Goal: Understand site structure: Understand site structure

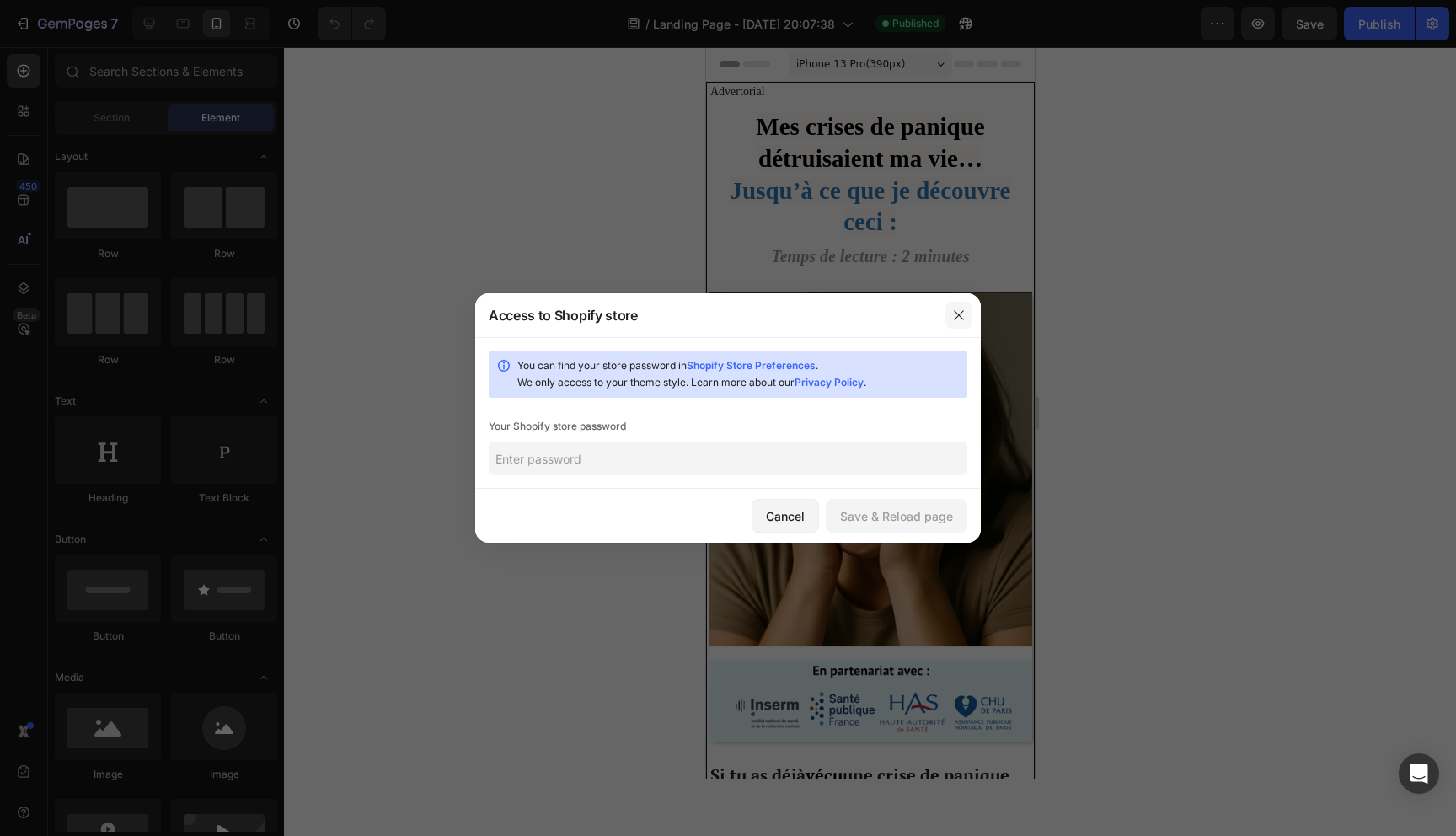
click at [953, 315] on icon "button" at bounding box center [959, 315] width 14 height 14
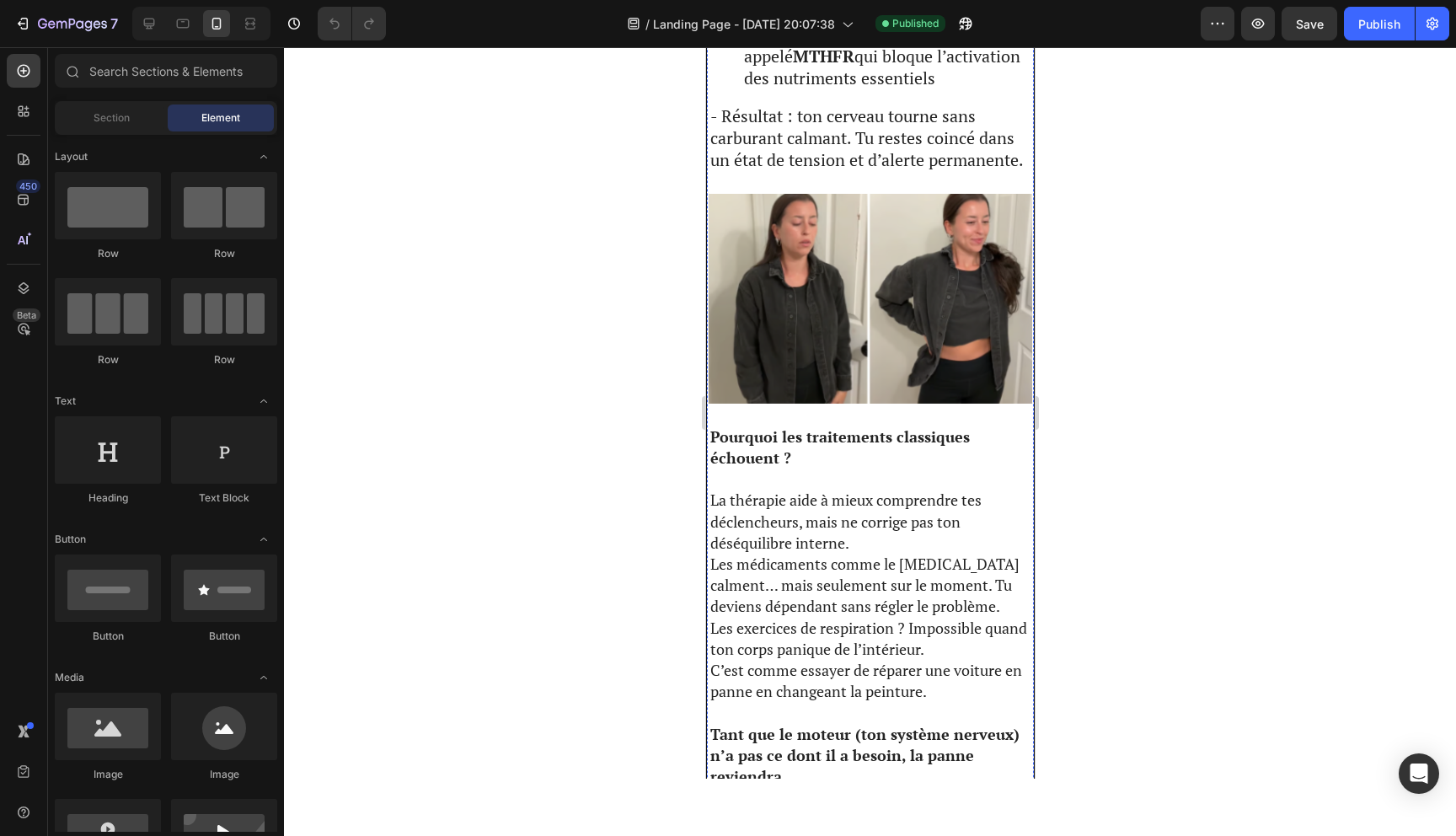
scroll to position [1716, 0]
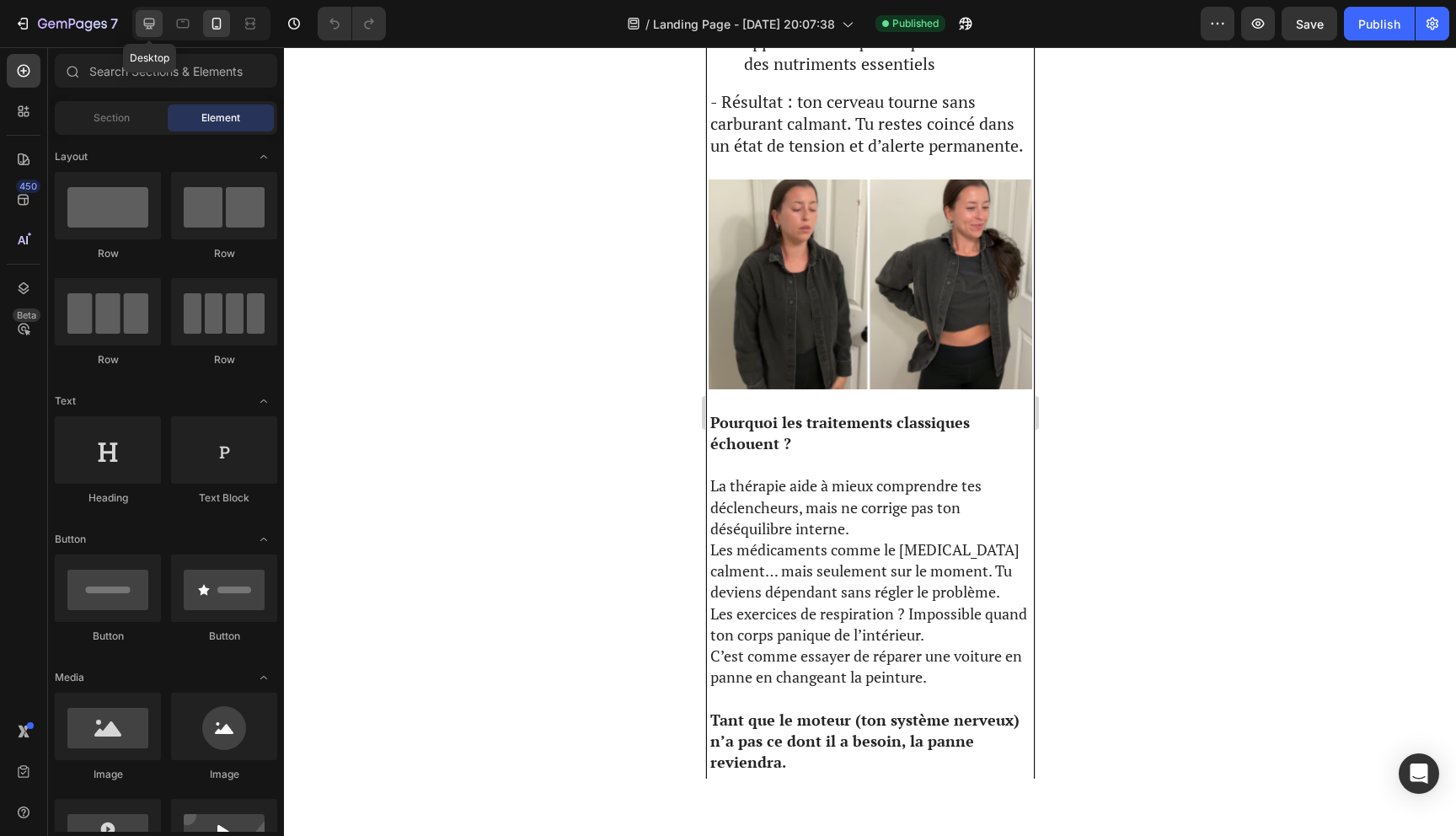
click at [151, 23] on icon at bounding box center [149, 23] width 17 height 17
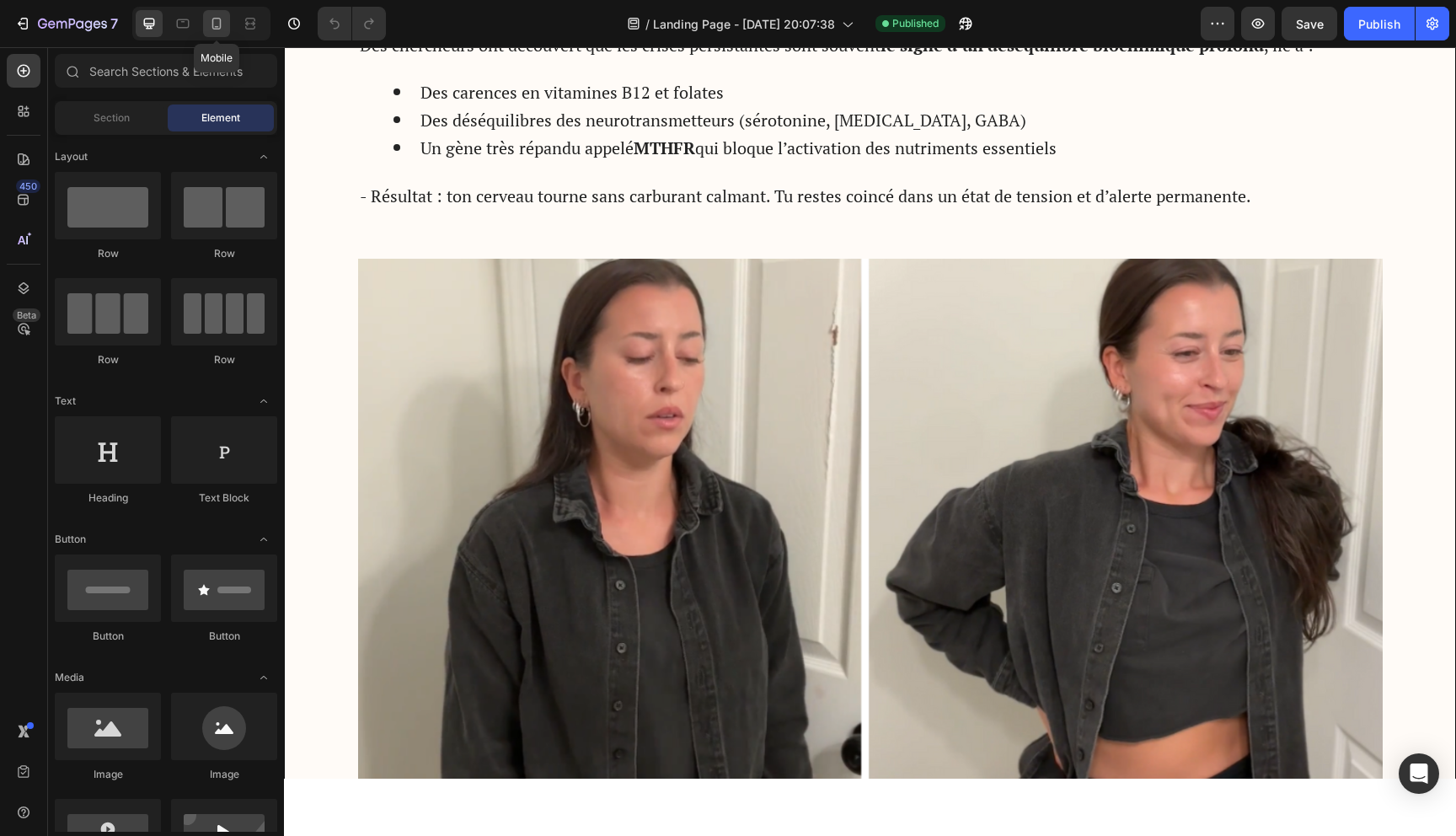
click at [216, 28] on icon at bounding box center [216, 23] width 9 height 12
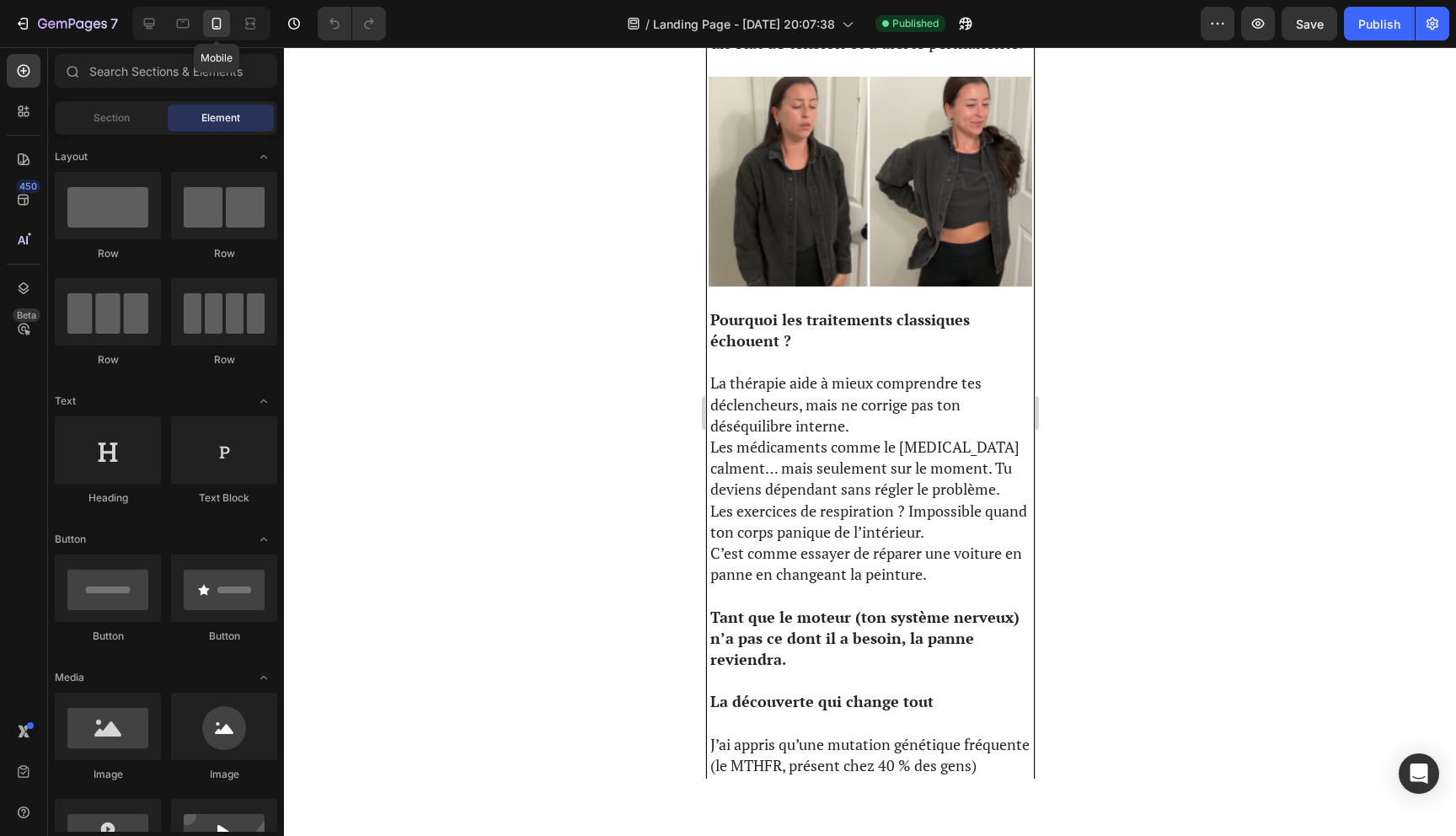
scroll to position [1687, 0]
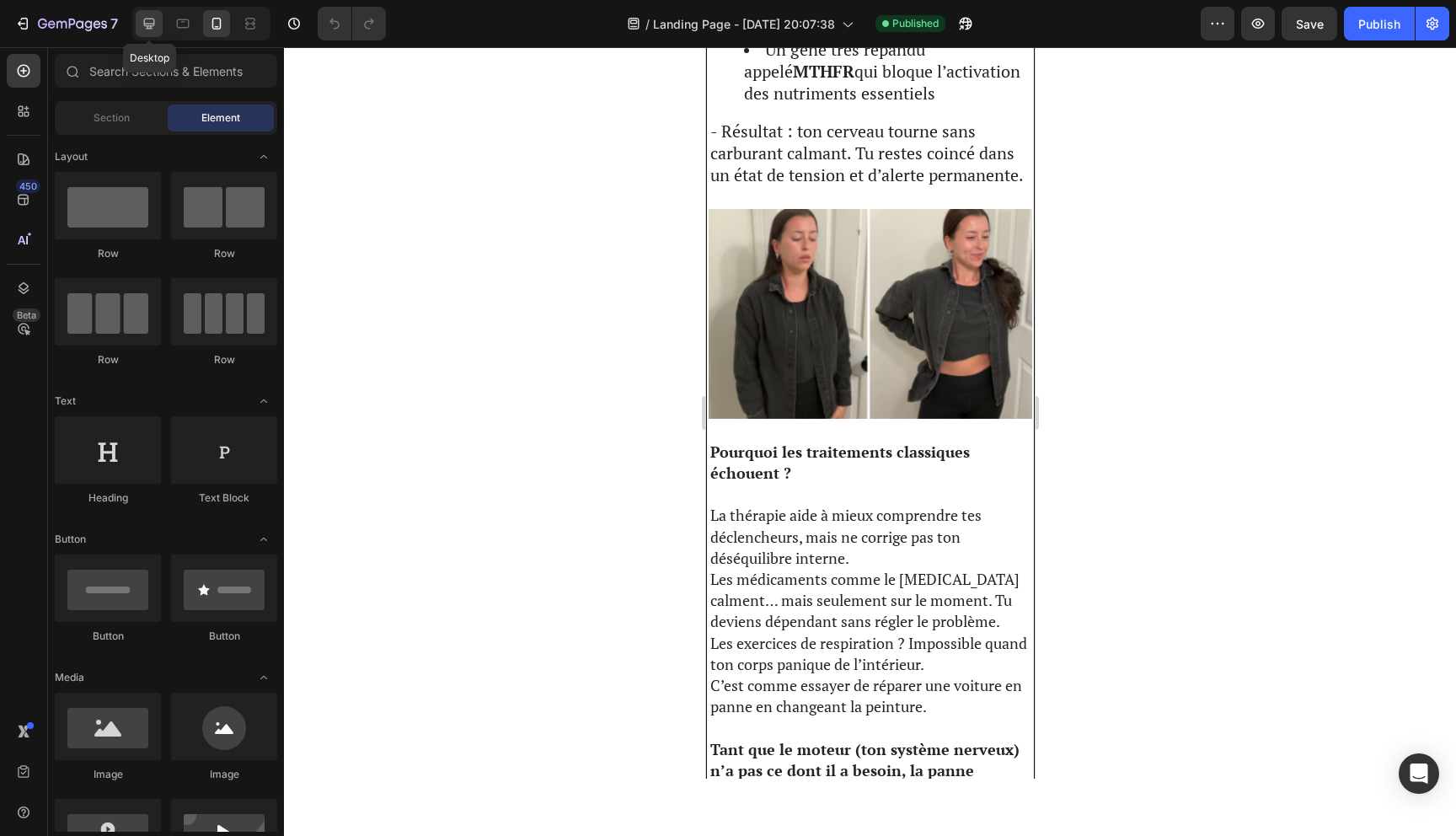
click at [148, 23] on icon at bounding box center [149, 23] width 17 height 17
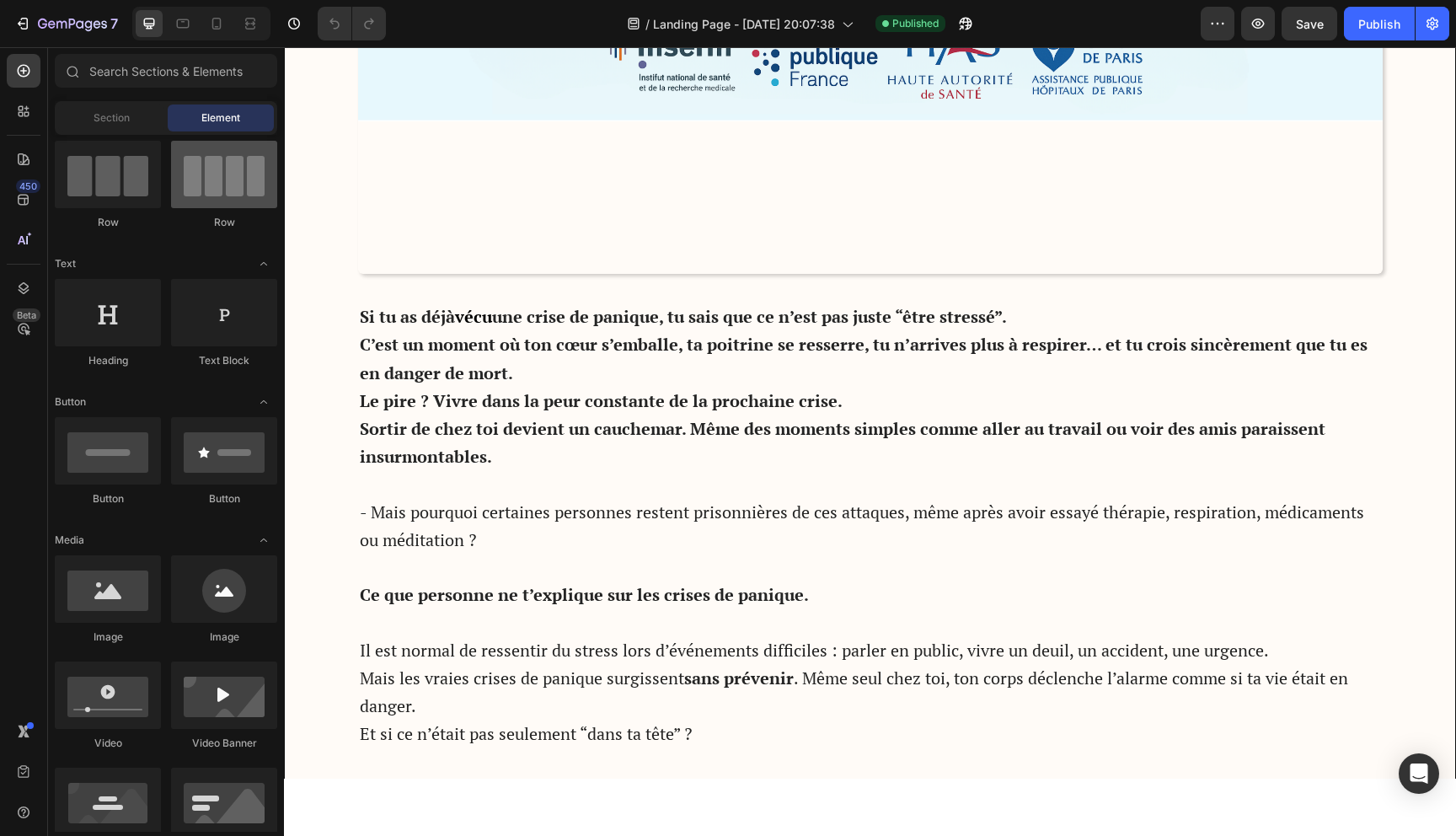
scroll to position [185, 0]
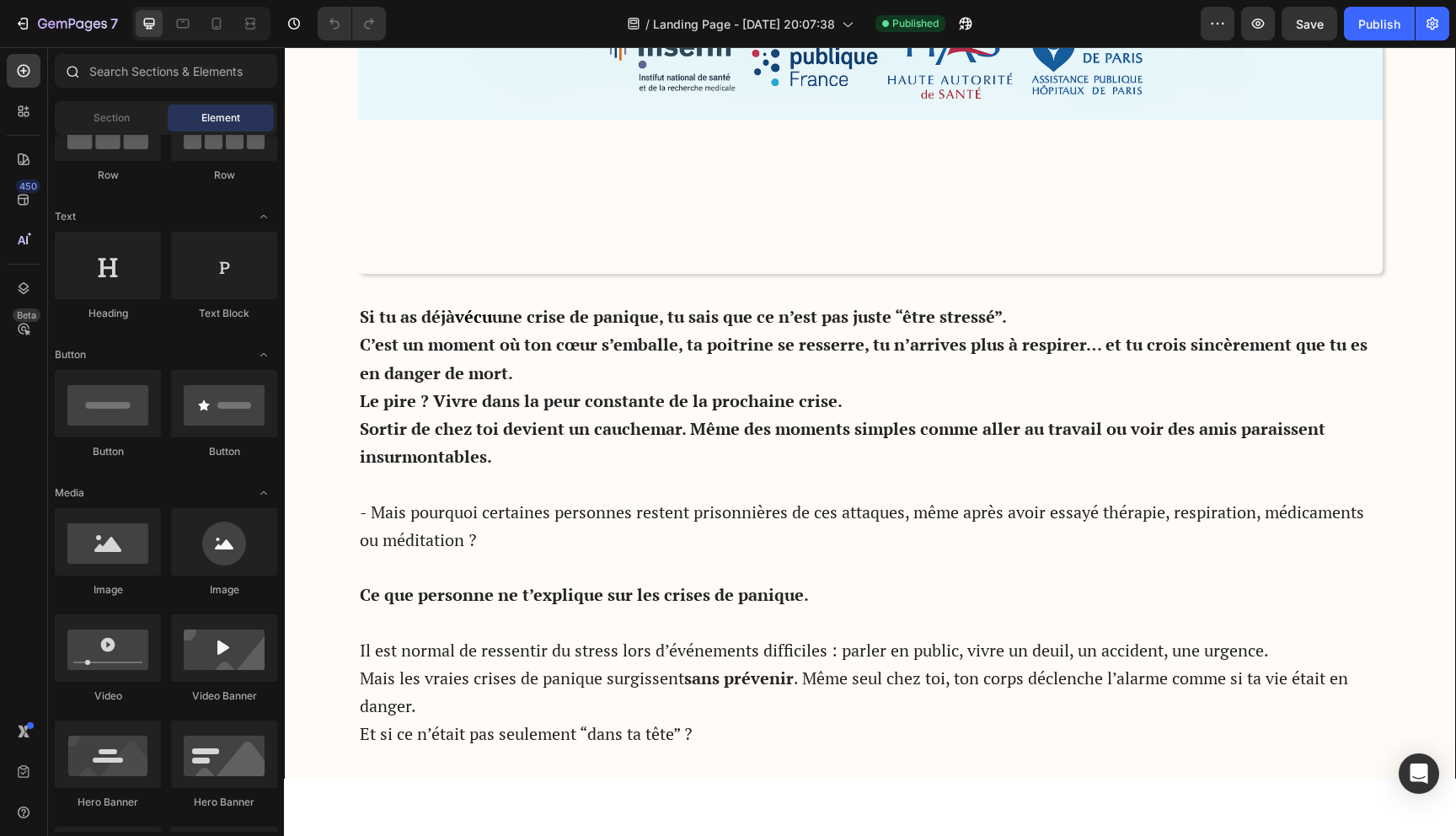
click at [151, 88] on div at bounding box center [165, 73] width 236 height 40
click at [30, 70] on icon at bounding box center [23, 70] width 17 height 17
click at [137, 140] on div at bounding box center [108, 127] width 107 height 68
click at [124, 118] on span "Section" at bounding box center [112, 118] width 36 height 16
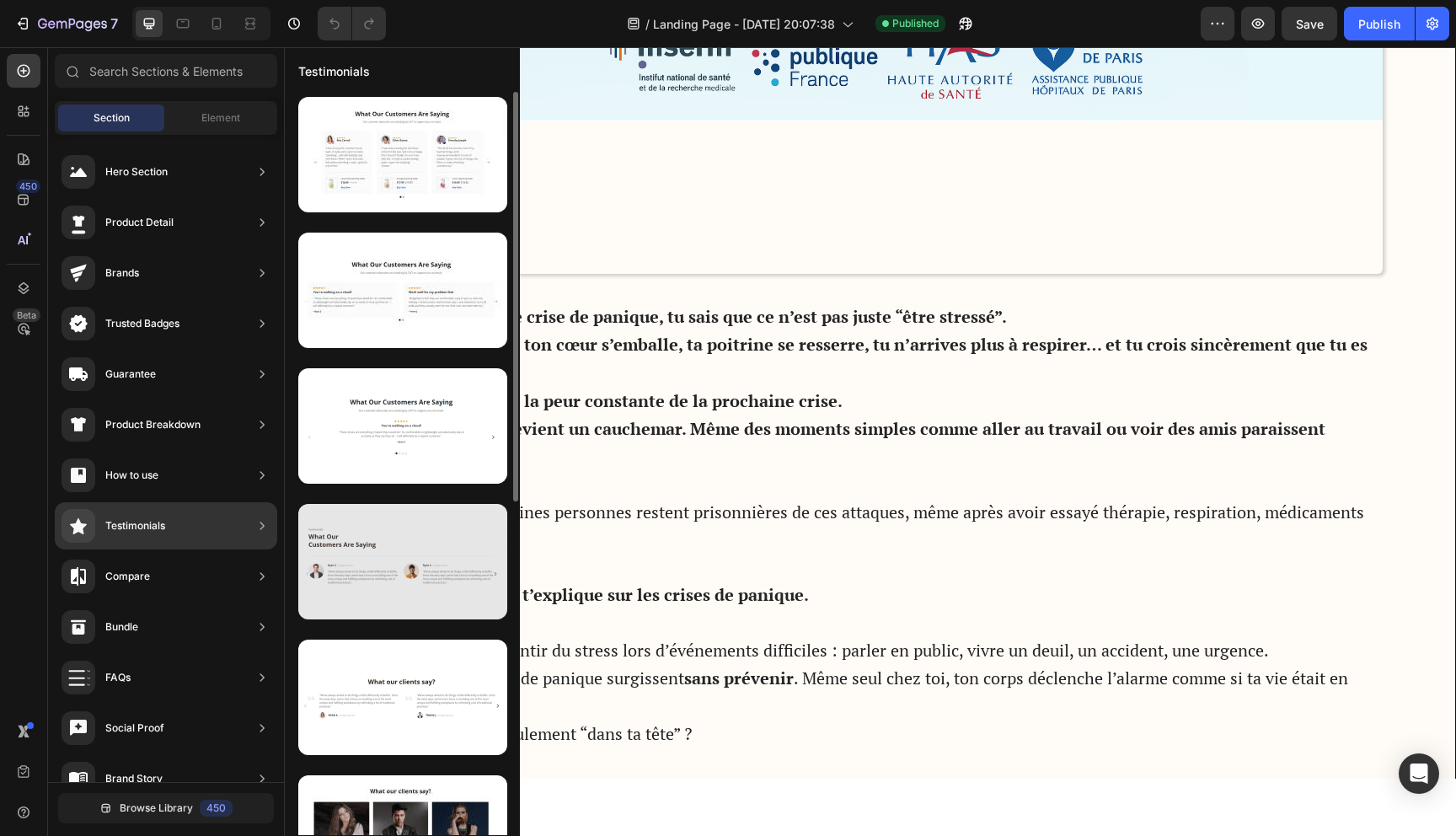
click at [372, 615] on div at bounding box center [403, 562] width 209 height 116
